Goal: Transaction & Acquisition: Purchase product/service

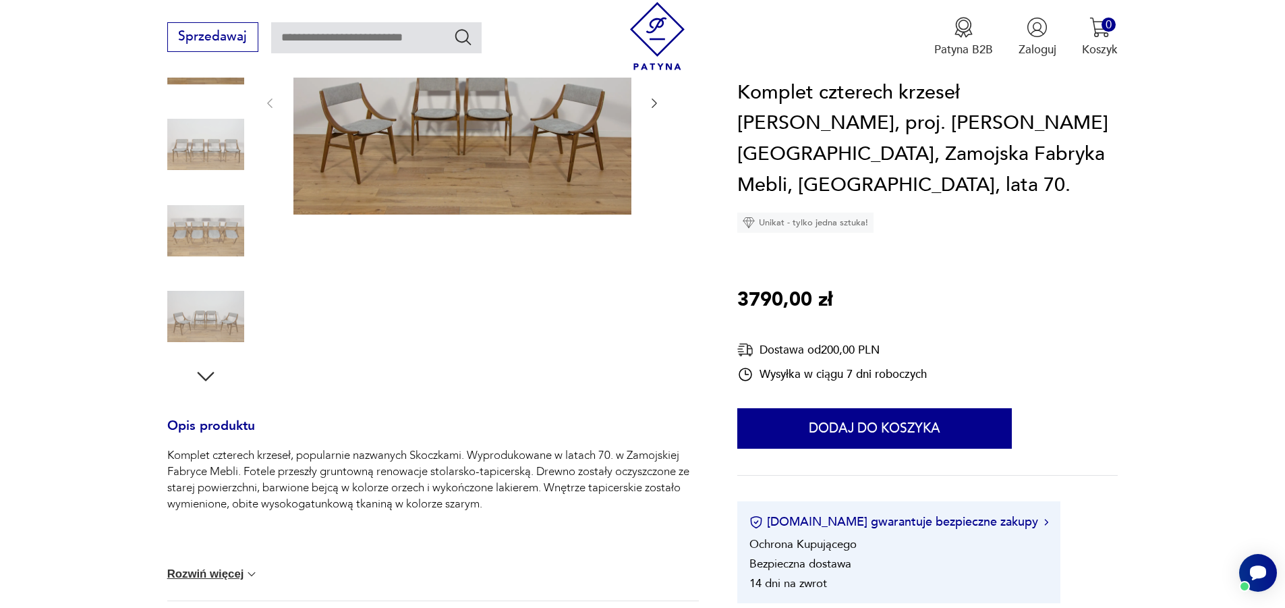
click at [229, 223] on img at bounding box center [205, 230] width 77 height 77
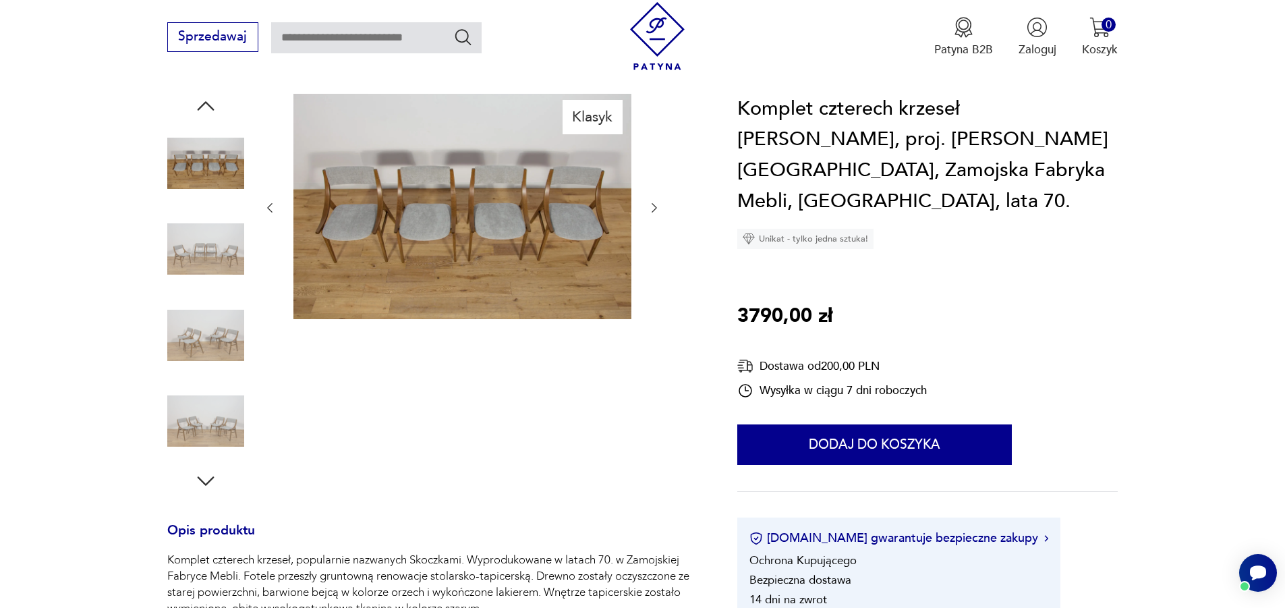
scroll to position [67, 0]
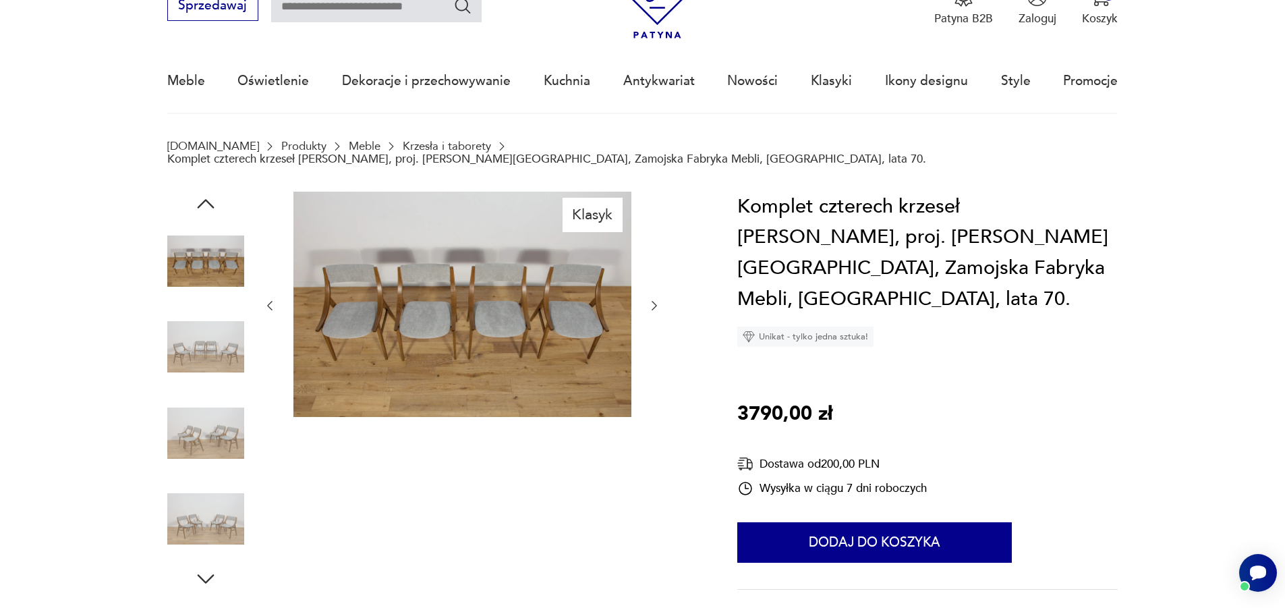
click at [217, 489] on img at bounding box center [205, 518] width 77 height 77
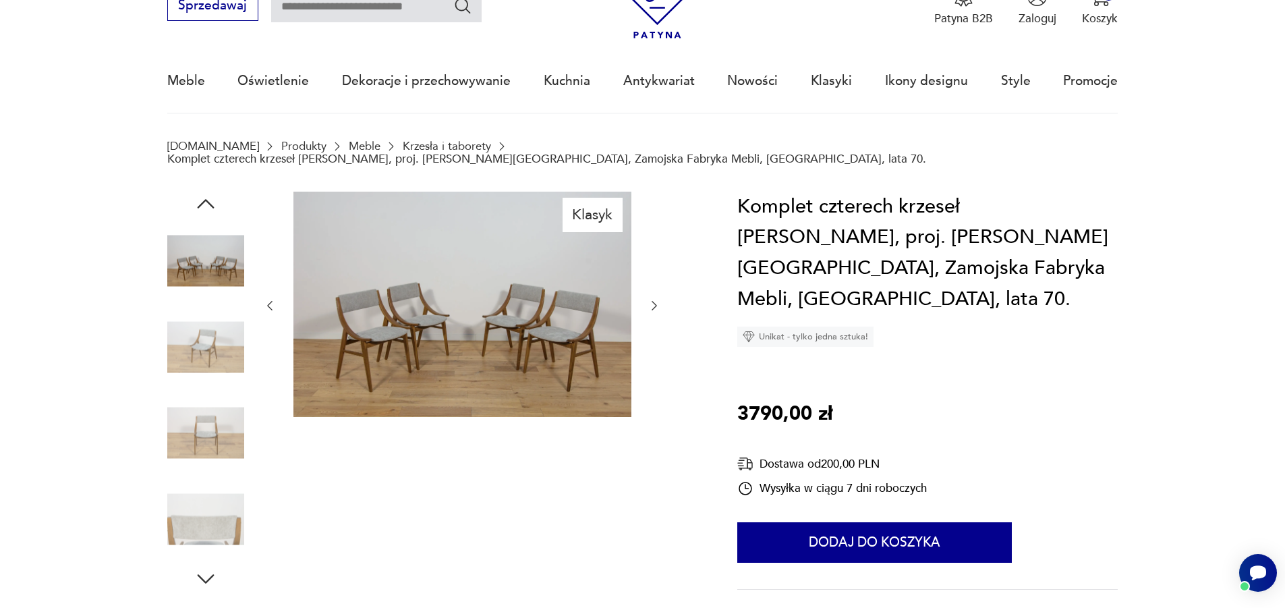
click at [437, 340] on img at bounding box center [462, 304] width 338 height 225
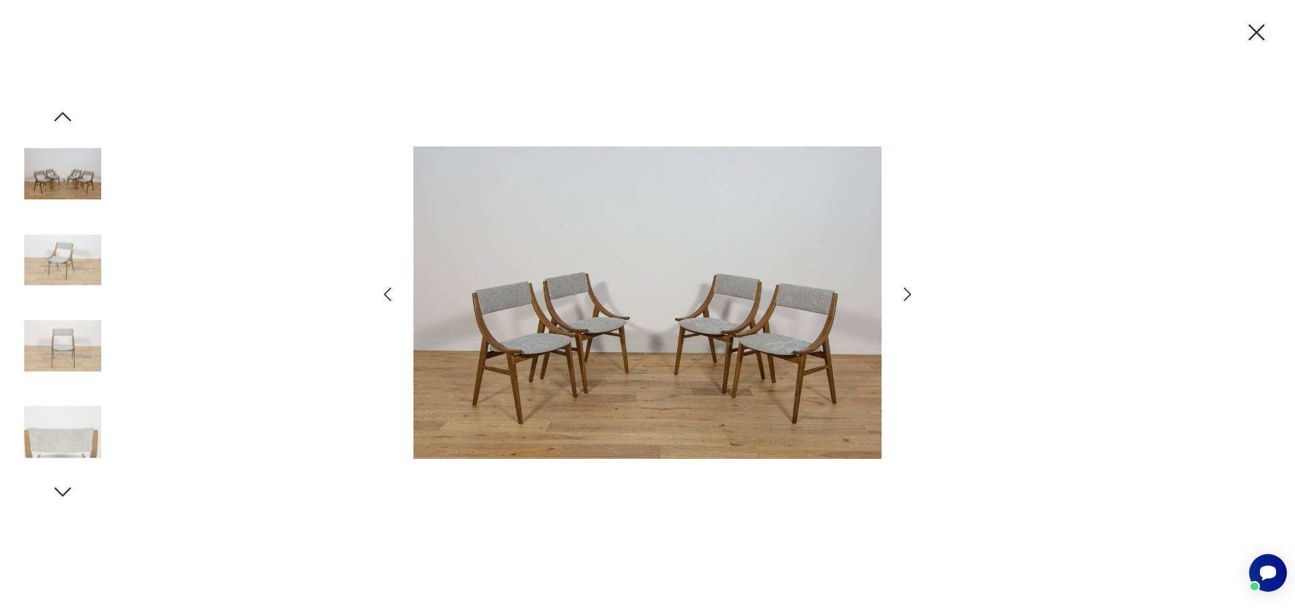
click at [615, 342] on img at bounding box center [648, 302] width 468 height 486
click at [1252, 27] on icon "button" at bounding box center [1257, 32] width 28 height 28
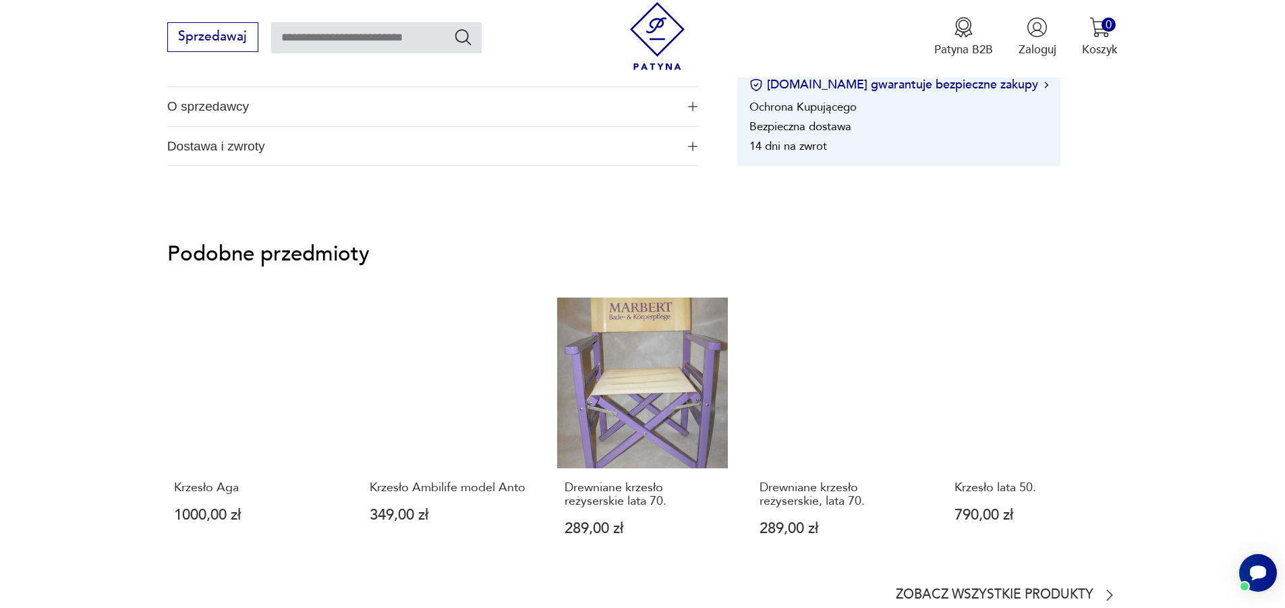
scroll to position [1282, 0]
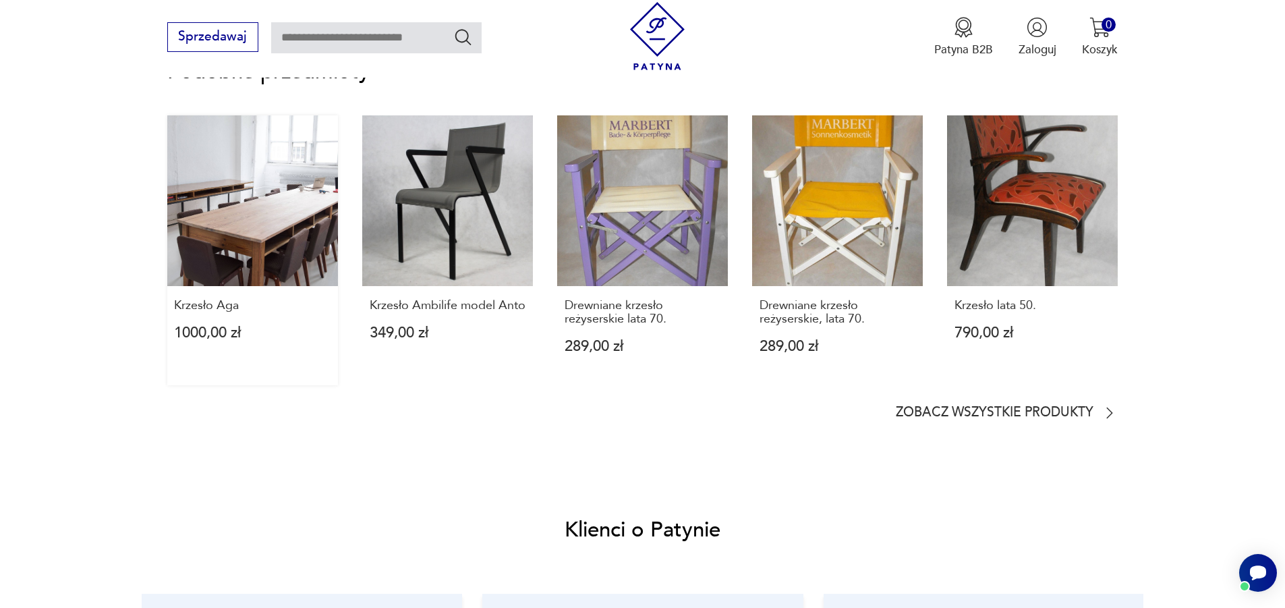
click at [280, 269] on link "Krzesło Aga 1000,00 zł" at bounding box center [252, 250] width 171 height 270
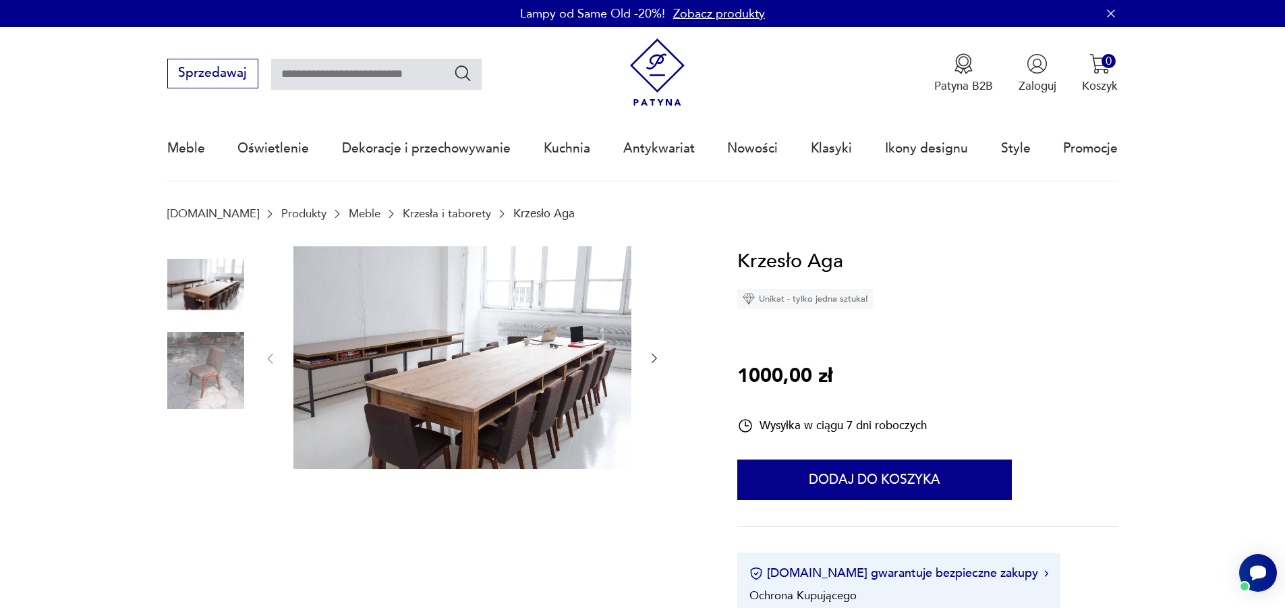
click at [213, 389] on img at bounding box center [205, 370] width 77 height 77
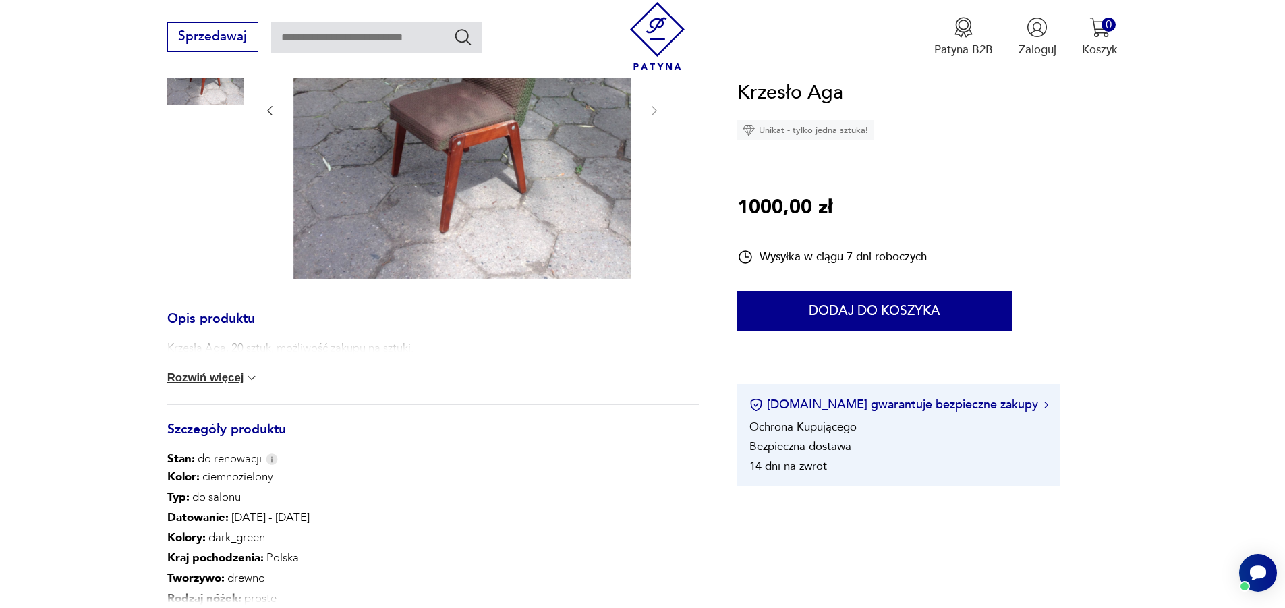
scroll to position [67, 0]
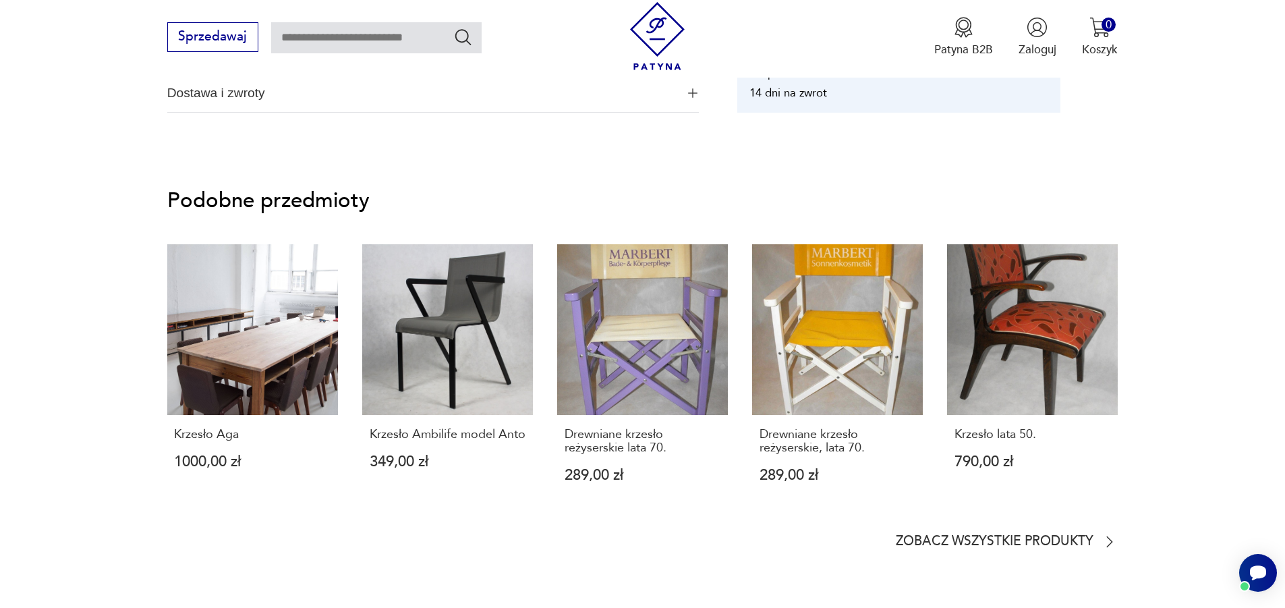
scroll to position [1260, 0]
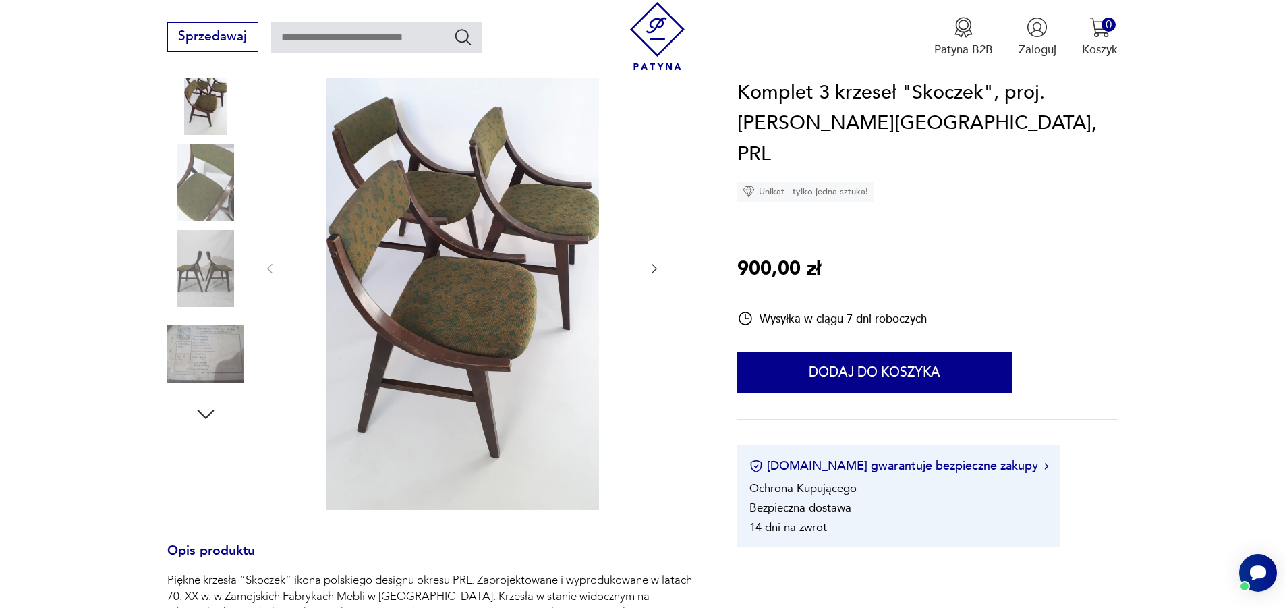
scroll to position [135, 0]
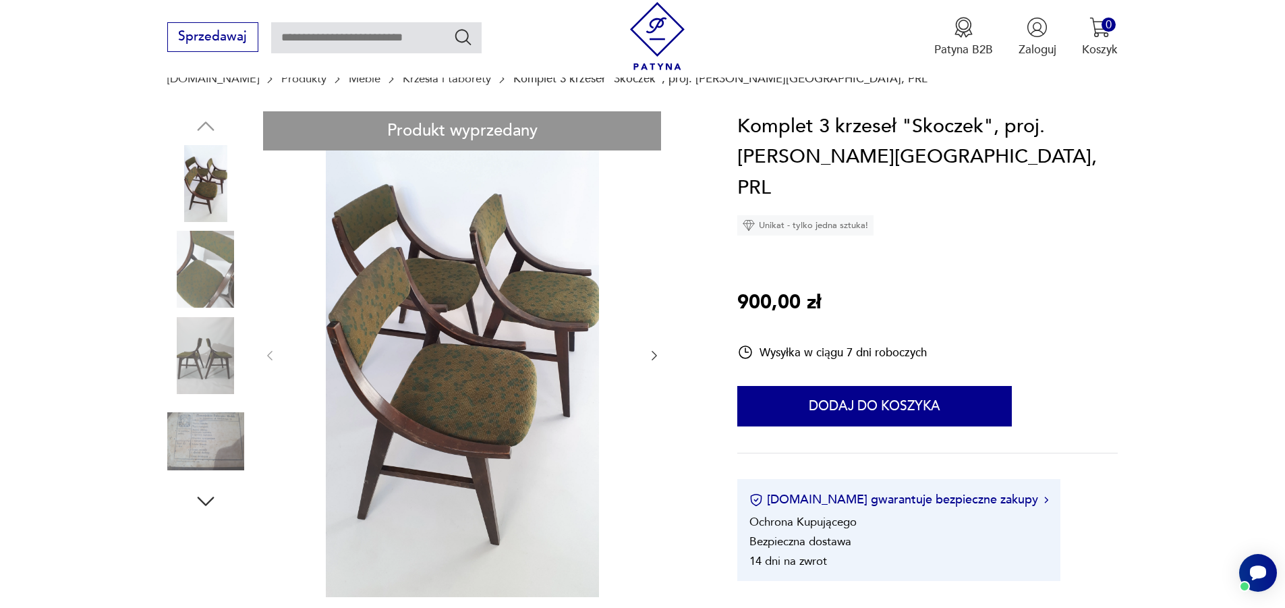
click at [653, 357] on icon "button" at bounding box center [654, 355] width 13 height 13
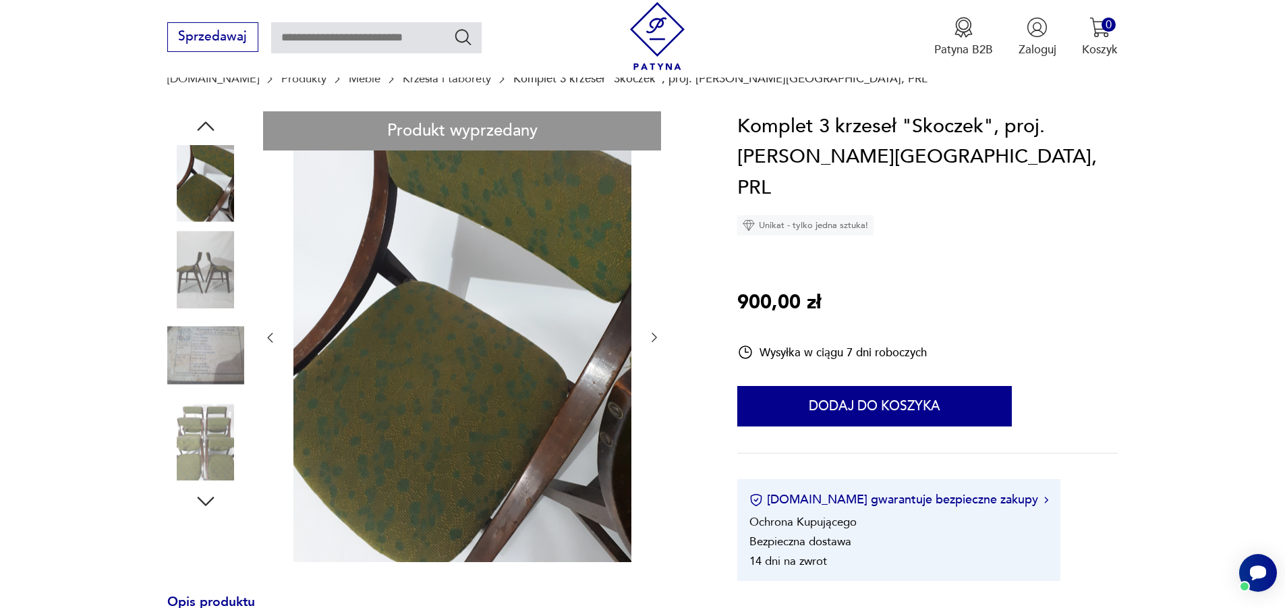
click at [653, 357] on div at bounding box center [462, 337] width 398 height 453
click at [512, 168] on img at bounding box center [462, 336] width 338 height 451
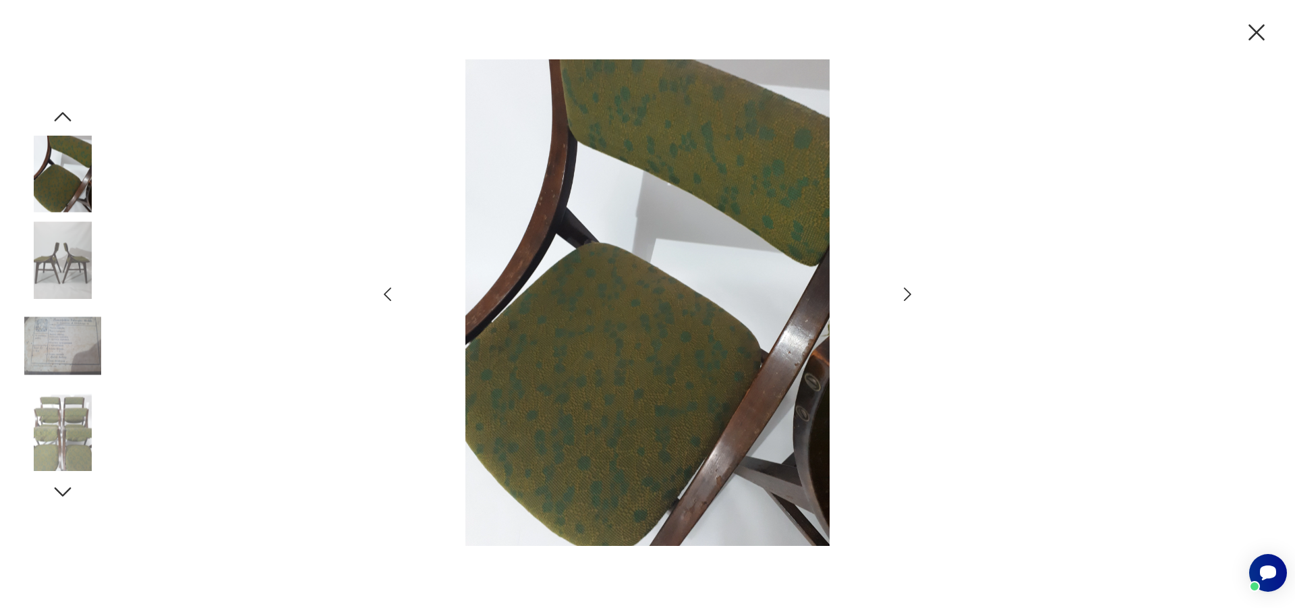
click at [668, 198] on img at bounding box center [648, 302] width 468 height 486
click at [1266, 32] on icon "button" at bounding box center [1257, 32] width 28 height 28
